Goal: Information Seeking & Learning: Learn about a topic

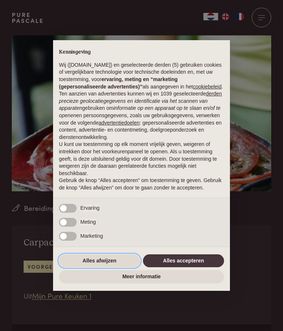
click at [104, 262] on button "Alles afwijzen" at bounding box center [99, 260] width 81 height 13
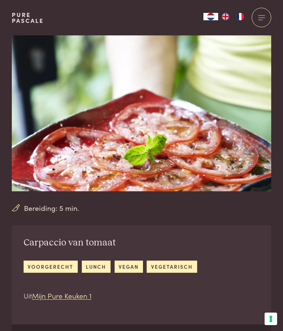
click at [172, 264] on link "vegetarisch" at bounding box center [172, 266] width 50 height 12
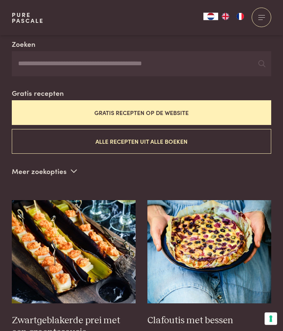
scroll to position [165, 0]
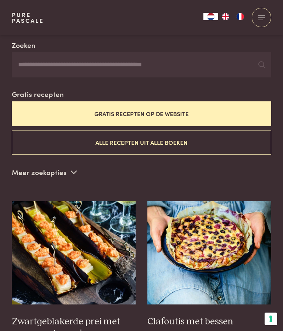
click at [25, 60] on input "Zoeken" at bounding box center [141, 64] width 259 height 25
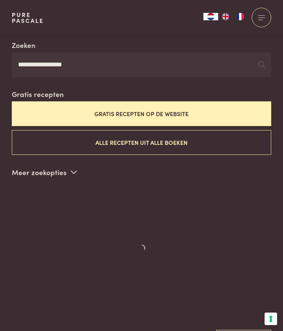
type input "**********"
click at [177, 109] on button "Gratis recepten op de website" at bounding box center [141, 113] width 259 height 25
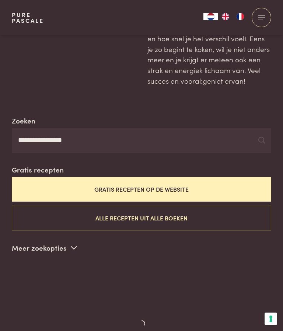
scroll to position [89, 0]
